Goal: Book appointment/travel/reservation

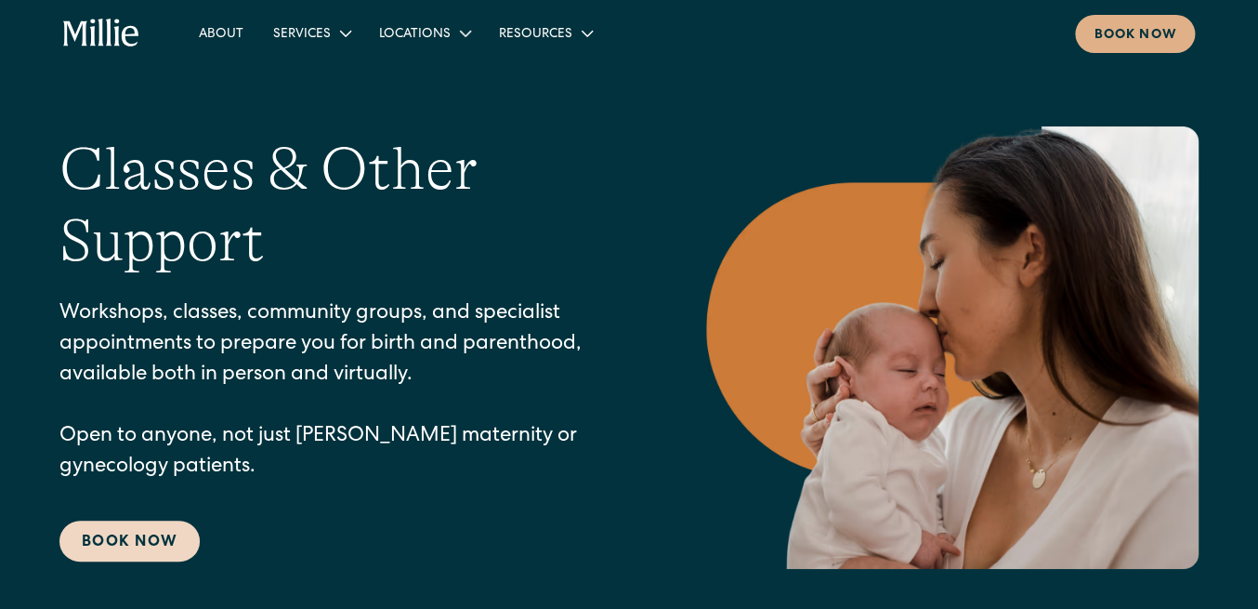
click at [124, 541] on link "Book Now" at bounding box center [129, 540] width 140 height 41
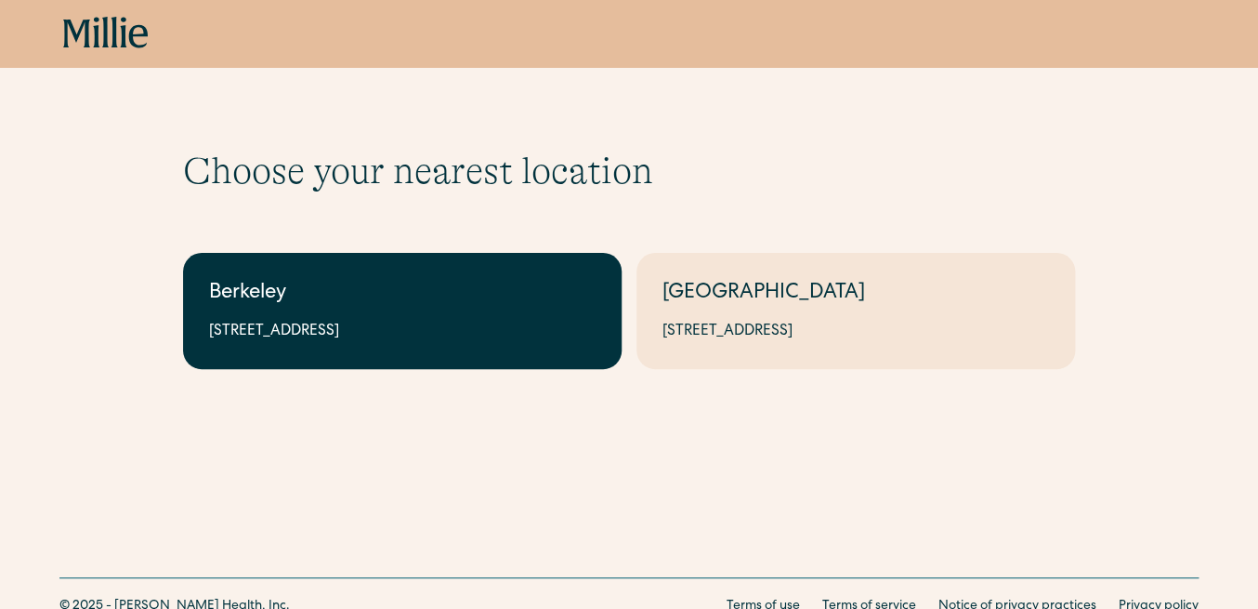
click at [435, 331] on div "2999 Regent St, Suite 524, Berkeley, CA 94705" at bounding box center [402, 332] width 387 height 22
click at [553, 342] on div "[STREET_ADDRESS]" at bounding box center [402, 332] width 387 height 22
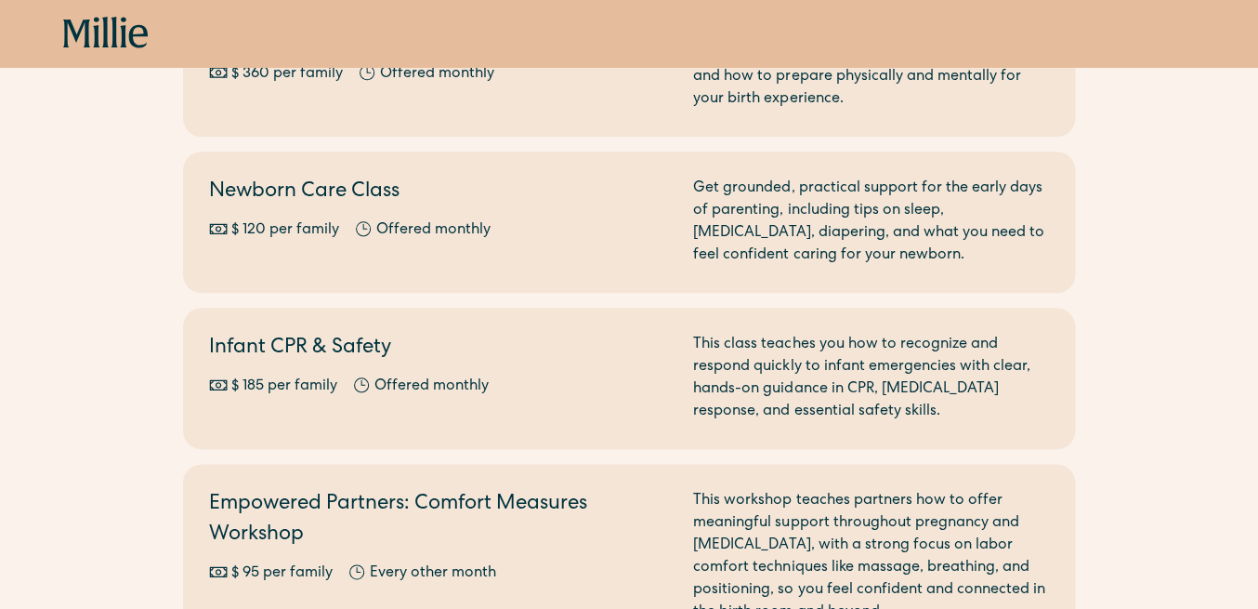
scroll to position [599, 0]
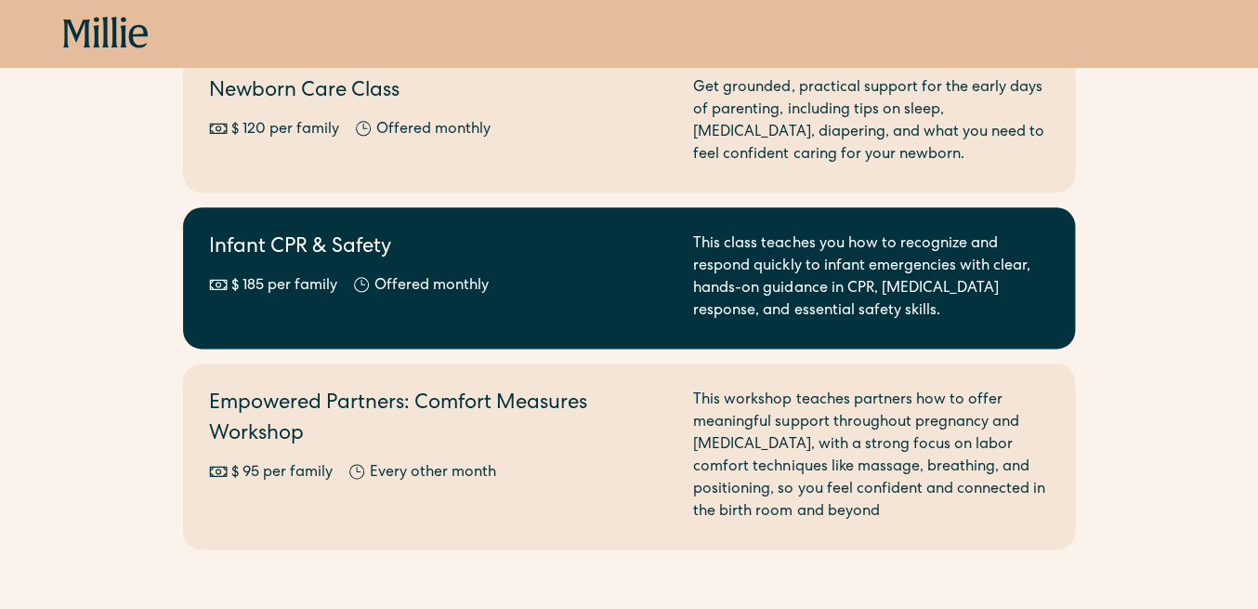
click at [549, 267] on div "Infant CPR & Safety $ 185 per family Offered monthly Every other month" at bounding box center [440, 277] width 462 height 89
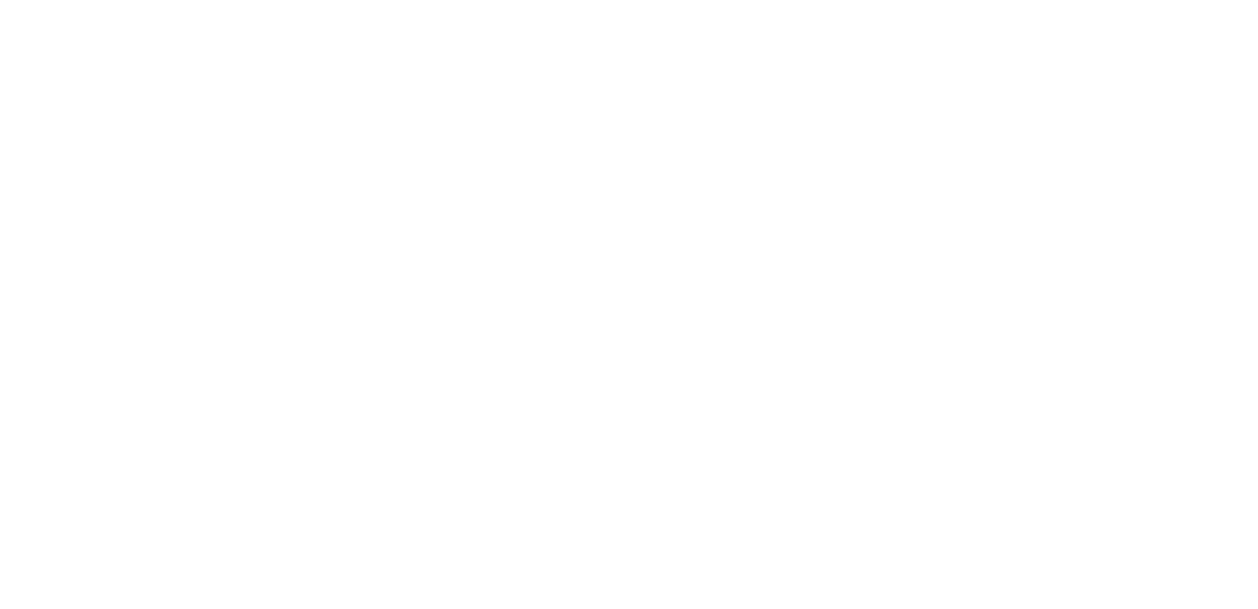
scroll to position [599, 0]
